Goal: Check status: Check status

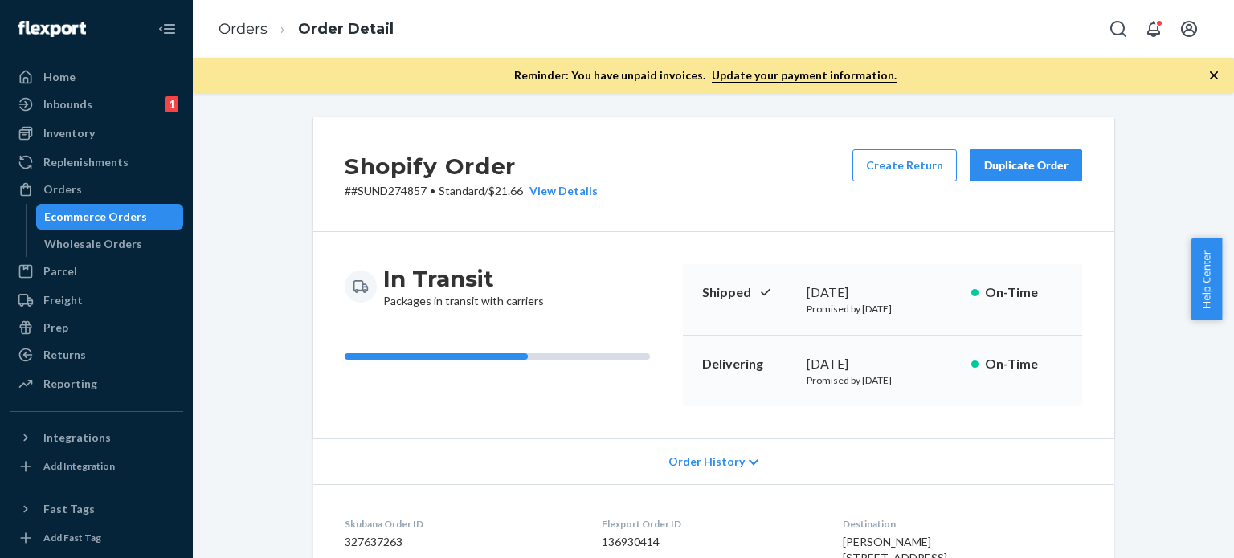
scroll to position [562, 0]
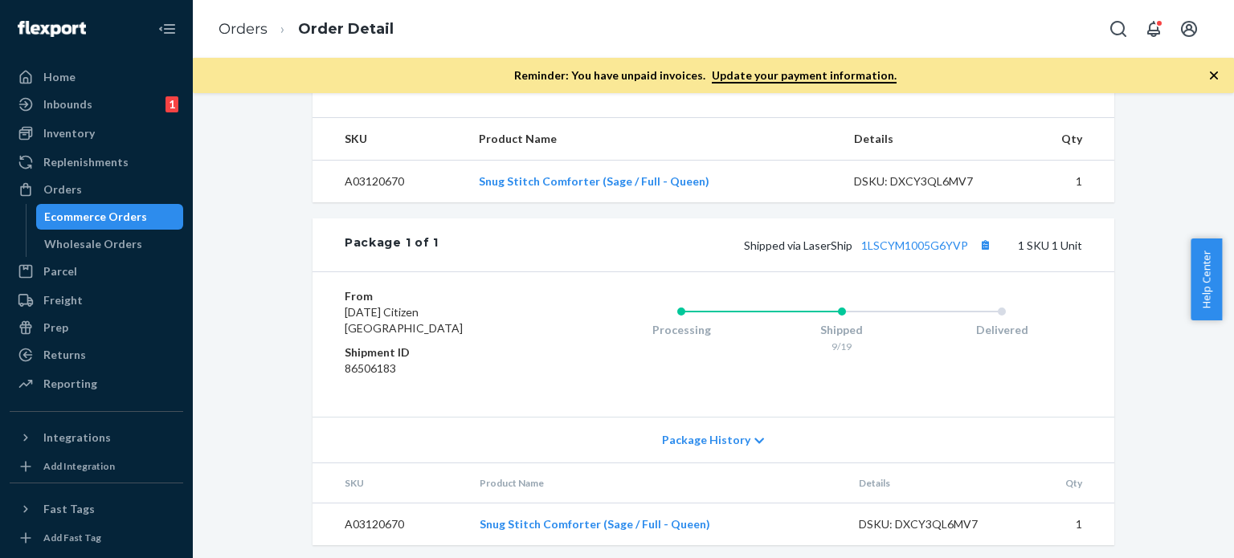
click at [243, 18] on ol "Orders Order Detail" at bounding box center [306, 29] width 201 height 47
click at [233, 35] on link "Orders" at bounding box center [243, 29] width 49 height 18
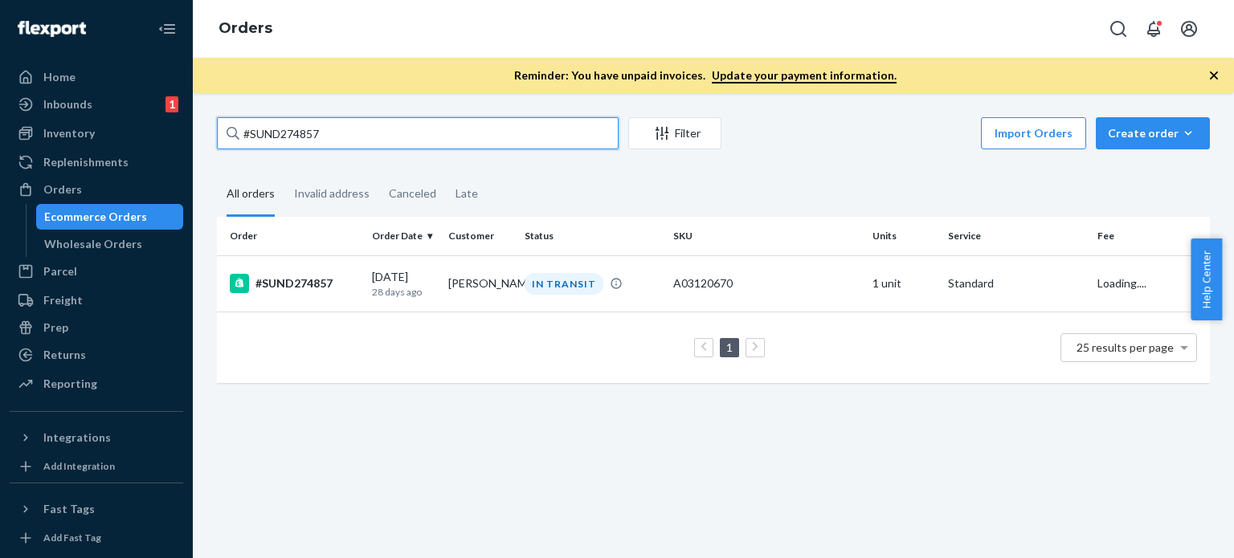
drag, startPoint x: 366, startPoint y: 138, endPoint x: 299, endPoint y: 128, distance: 67.5
click at [219, 139] on input "#SUND274857" at bounding box center [418, 133] width 402 height 32
paste input "8472"
type input "#SUND278472"
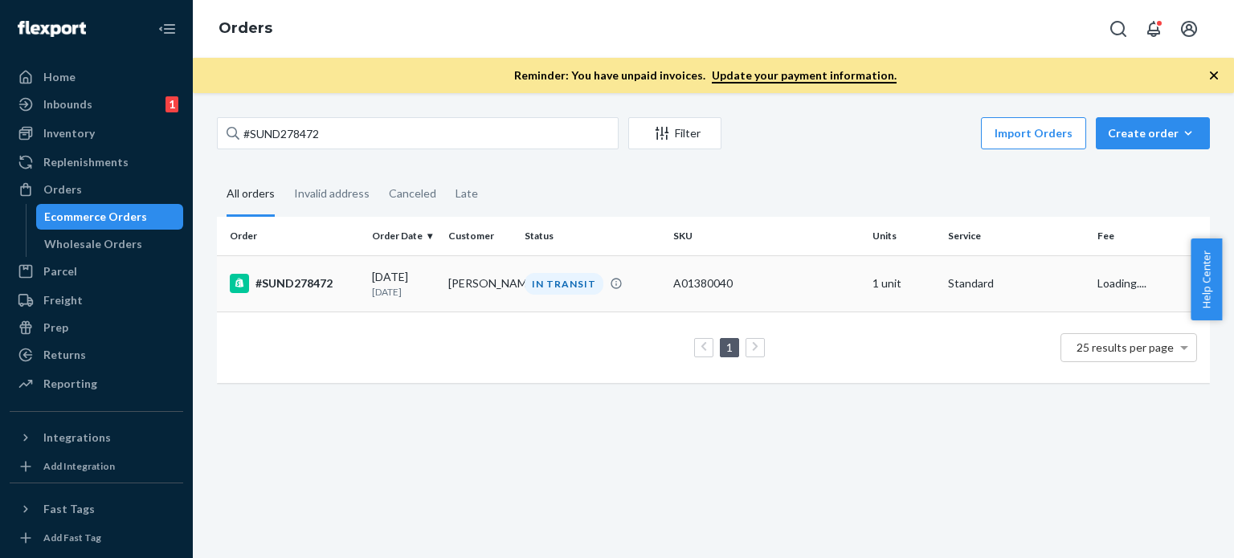
click at [442, 295] on td "[PERSON_NAME]" at bounding box center [480, 283] width 76 height 56
